Goal: Information Seeking & Learning: Learn about a topic

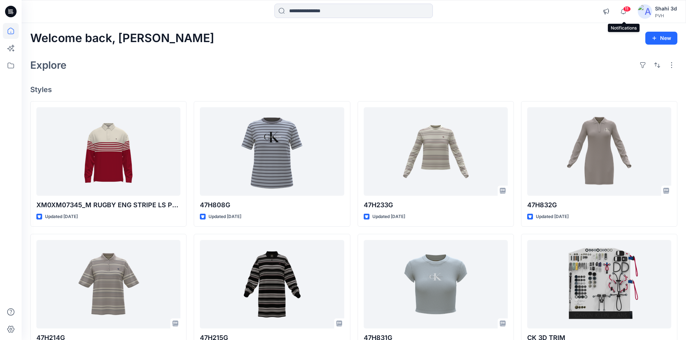
click at [626, 10] on span "11" at bounding box center [627, 9] width 8 height 6
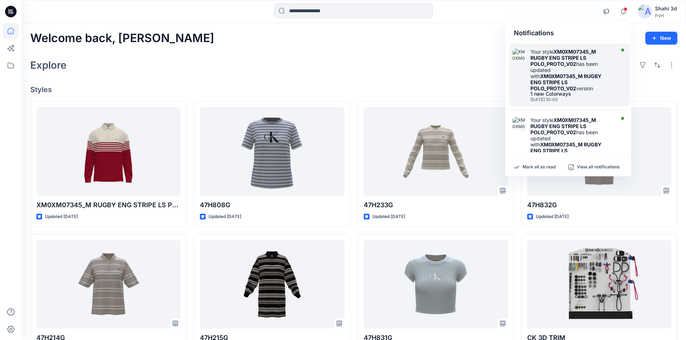
click at [542, 70] on div "Your style XM0XM07345_M RUGBY ENG STRIPE LS POLO_PROTO_V02 has been updated wit…" at bounding box center [572, 70] width 83 height 43
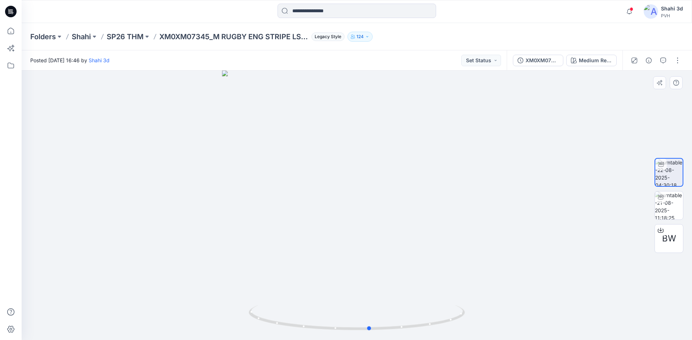
drag, startPoint x: 370, startPoint y: 171, endPoint x: 383, endPoint y: 191, distance: 24.3
click at [383, 191] on div at bounding box center [357, 206] width 670 height 270
drag, startPoint x: 384, startPoint y: 231, endPoint x: 379, endPoint y: 272, distance: 41.0
click at [379, 272] on img at bounding box center [351, 83] width 1057 height 516
drag, startPoint x: 355, startPoint y: 240, endPoint x: 334, endPoint y: 238, distance: 21.0
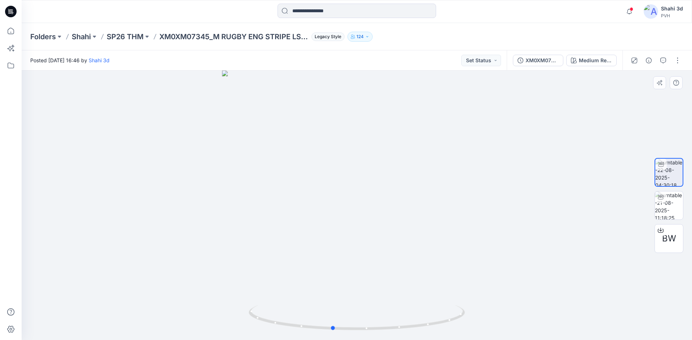
click at [334, 238] on div at bounding box center [357, 206] width 670 height 270
drag, startPoint x: 329, startPoint y: 211, endPoint x: 353, endPoint y: 156, distance: 59.9
click at [353, 156] on img at bounding box center [395, 41] width 1057 height 600
click at [412, 180] on div at bounding box center [357, 206] width 670 height 270
drag, startPoint x: 368, startPoint y: 252, endPoint x: 368, endPoint y: 297, distance: 44.7
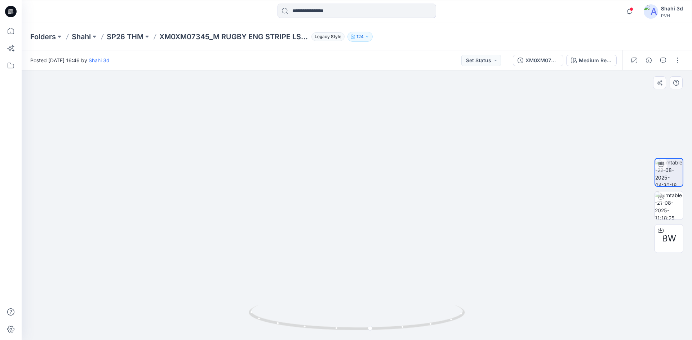
click at [368, 297] on img at bounding box center [354, 74] width 1156 height 531
click at [17, 13] on div at bounding box center [10, 11] width 23 height 23
